Goal: Communication & Community: Answer question/provide support

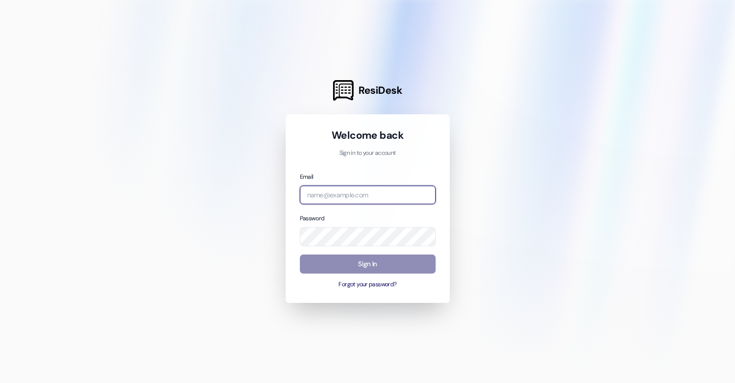
type input "[EMAIL_ADDRESS][DOMAIN_NAME]"
click at [376, 264] on button "Sign In" at bounding box center [368, 263] width 136 height 19
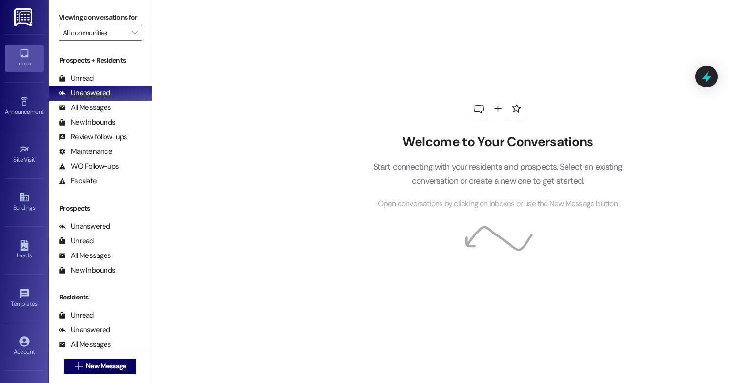
scroll to position [586, 0]
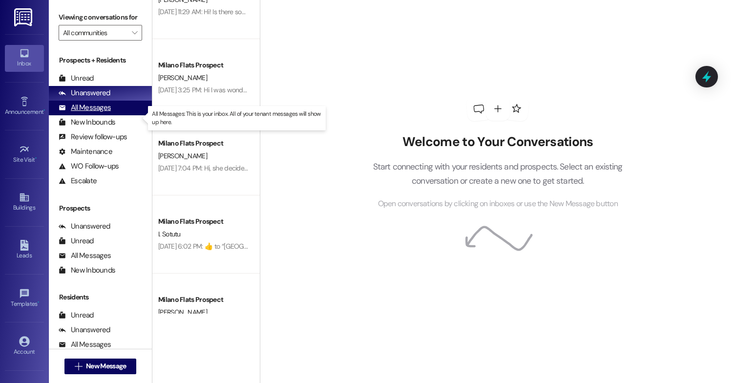
click at [102, 113] on div "All Messages" at bounding box center [85, 108] width 52 height 10
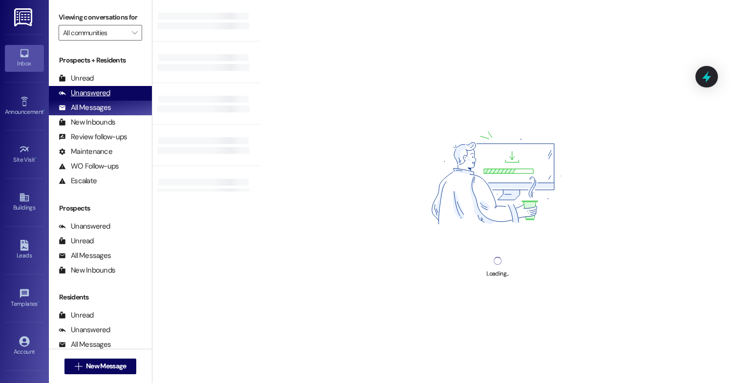
click at [103, 98] on div "Unanswered" at bounding box center [85, 93] width 52 height 10
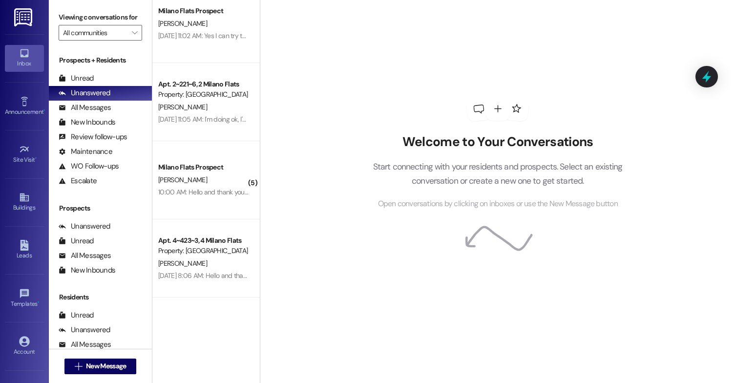
scroll to position [0, 0]
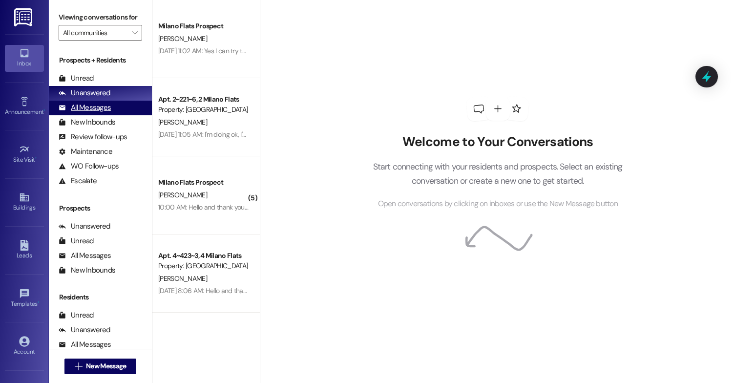
click at [89, 113] on div "All Messages" at bounding box center [85, 108] width 52 height 10
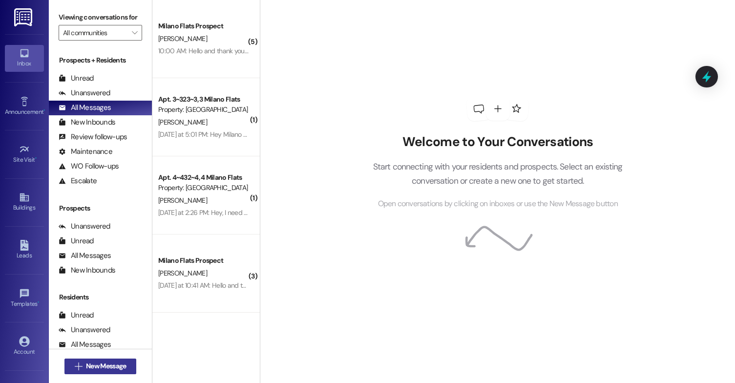
click at [109, 371] on span "New Message" at bounding box center [106, 366] width 40 height 10
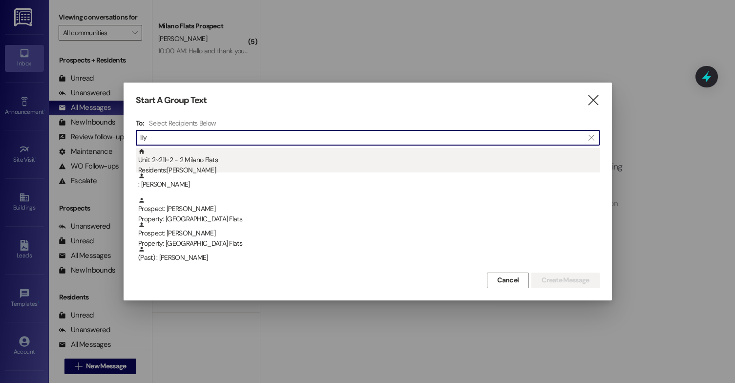
type input "lily"
click at [239, 163] on div "Unit: 2~211~2 - 2 Milano Flats Residents: [PERSON_NAME]" at bounding box center [368, 162] width 461 height 28
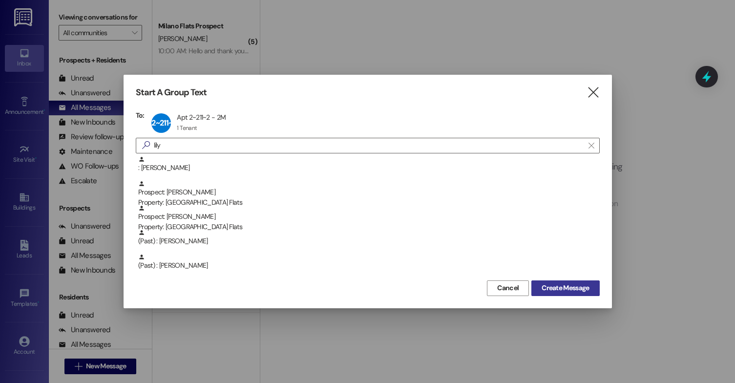
click at [552, 285] on span "Create Message" at bounding box center [565, 288] width 47 height 10
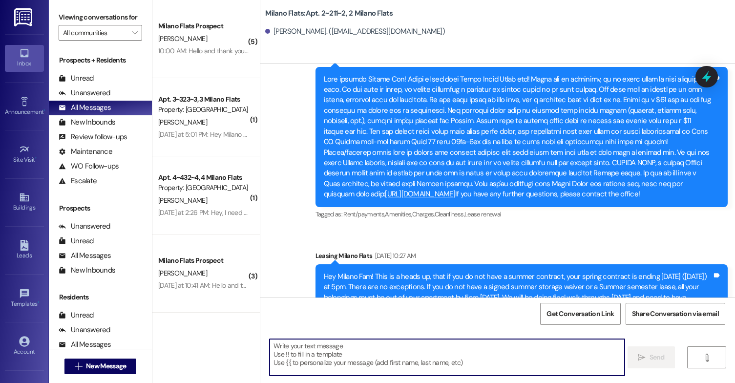
scroll to position [37542, 0]
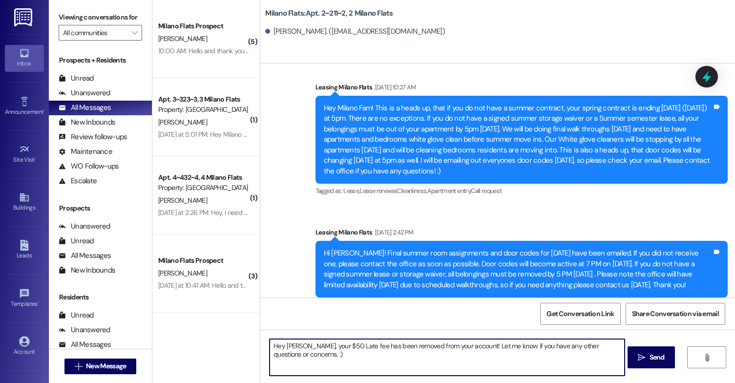
type textarea "Hey [PERSON_NAME], your $50 Late fee has been removed from your account! Let me…"
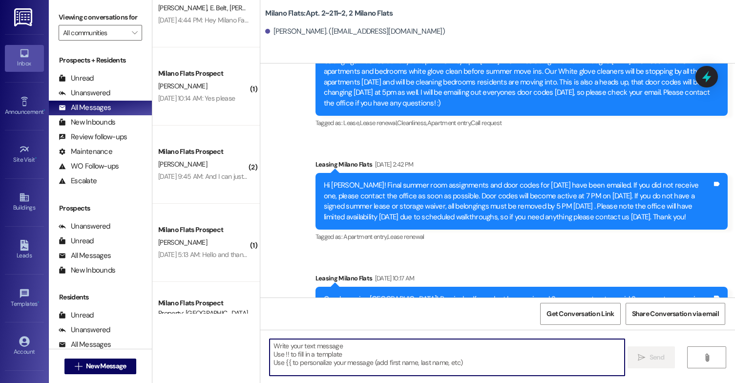
scroll to position [1074, 0]
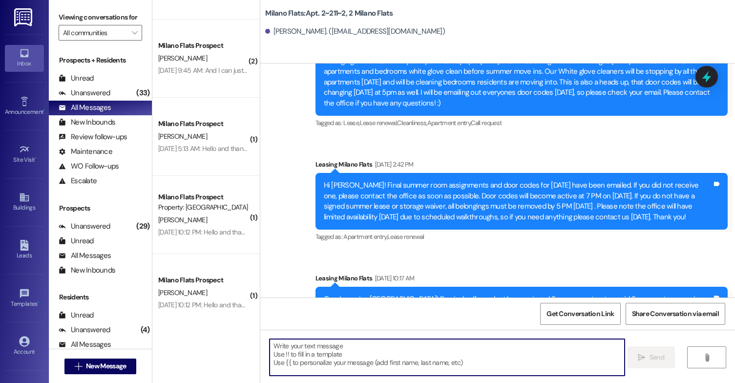
click at [313, 342] on textarea at bounding box center [447, 357] width 355 height 37
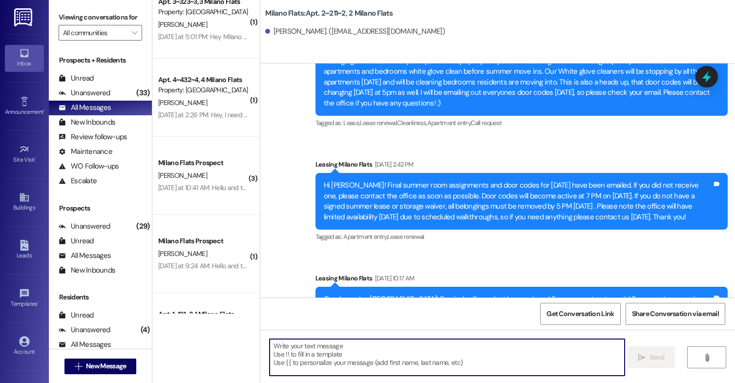
scroll to position [0, 0]
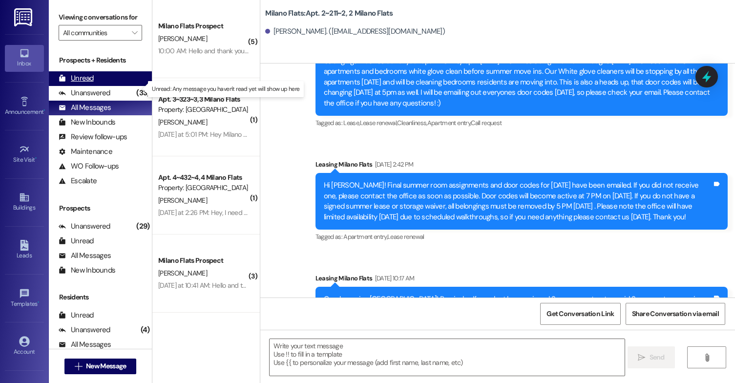
click at [93, 84] on div "Unread" at bounding box center [76, 78] width 35 height 10
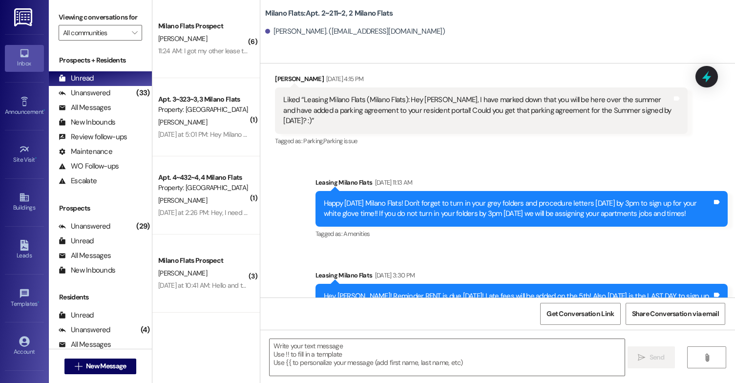
scroll to position [36072, 0]
